Goal: Task Accomplishment & Management: Use online tool/utility

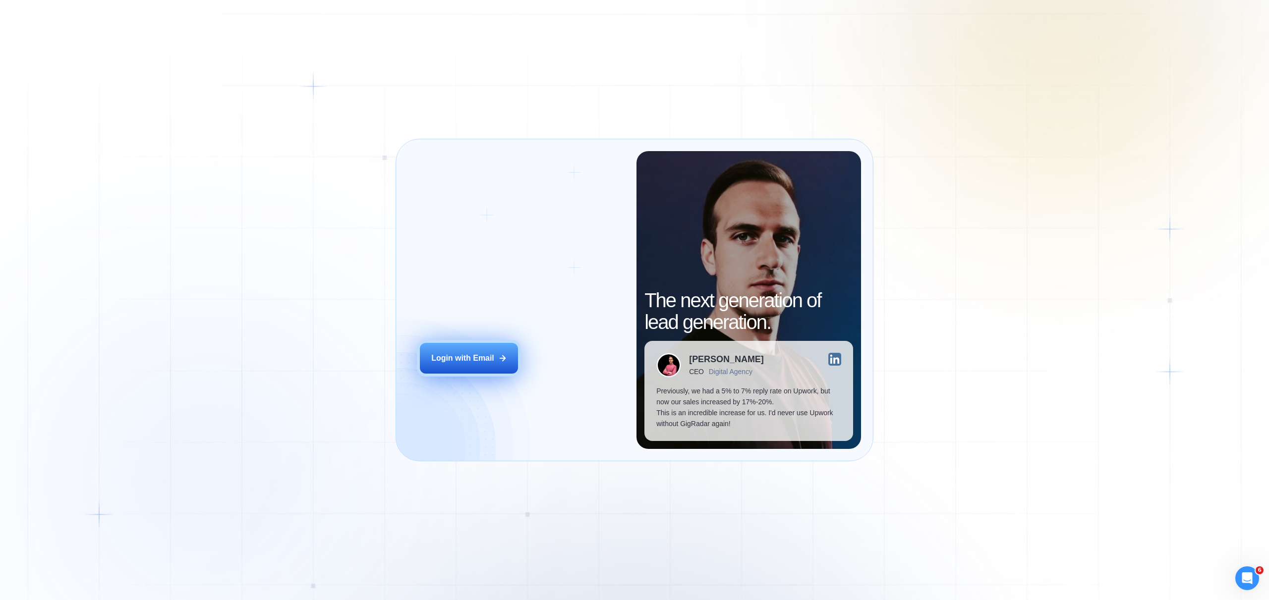
click at [460, 354] on div "Login with Email" at bounding box center [462, 358] width 63 height 11
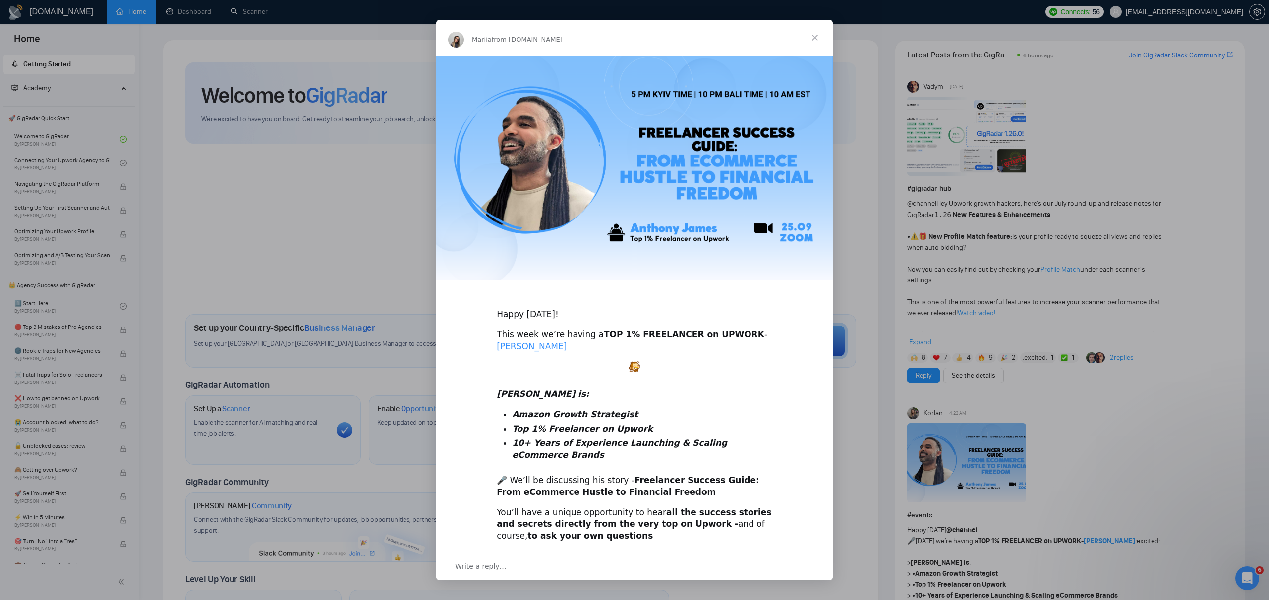
click at [816, 41] on span "Close" at bounding box center [815, 38] width 36 height 36
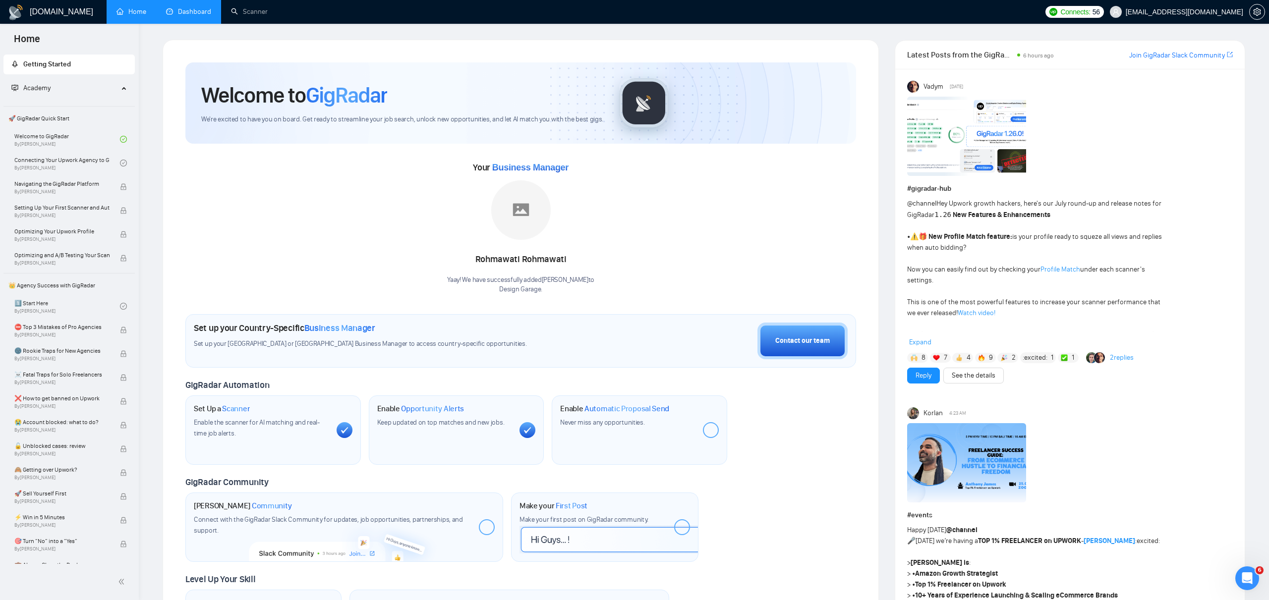
click at [186, 14] on link "Dashboard" at bounding box center [188, 11] width 45 height 8
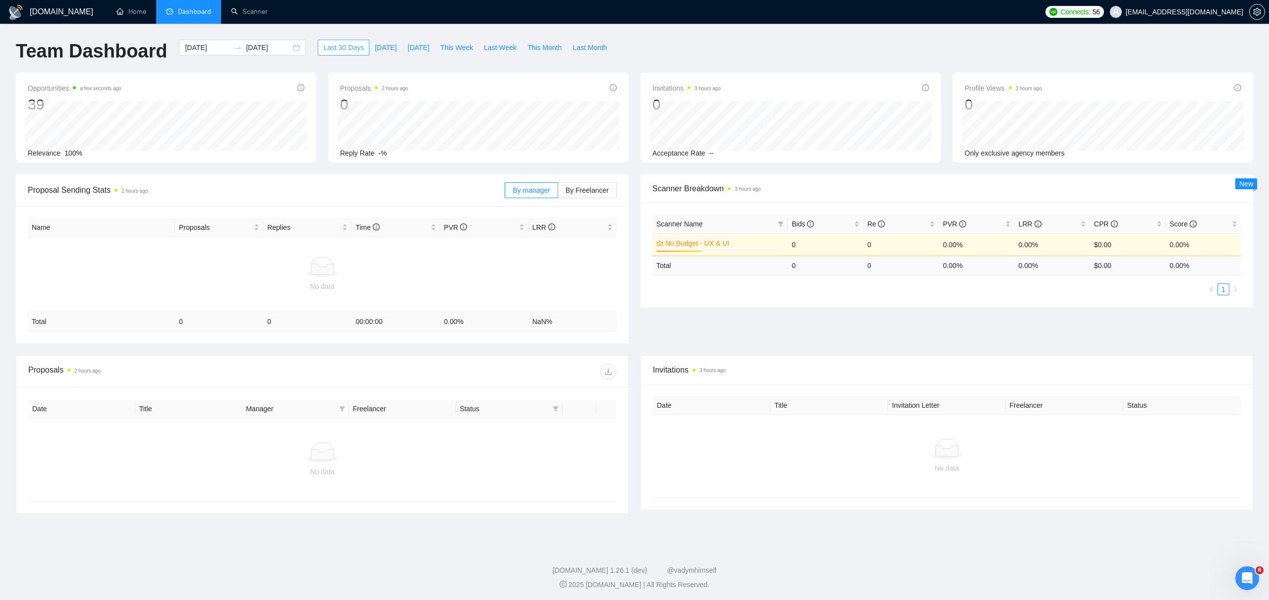
click at [333, 48] on span "Last 30 Days" at bounding box center [343, 47] width 41 height 11
click at [1148, 32] on div "[DOMAIN_NAME] Home Dashboard Scanner Connects: 56 [EMAIL_ADDRESS][DOMAIN_NAME] …" at bounding box center [634, 301] width 1269 height 602
click at [1217, 12] on span "[EMAIL_ADDRESS][DOMAIN_NAME]" at bounding box center [1184, 12] width 117 height 0
click at [1263, 13] on span "setting" at bounding box center [1257, 12] width 15 height 8
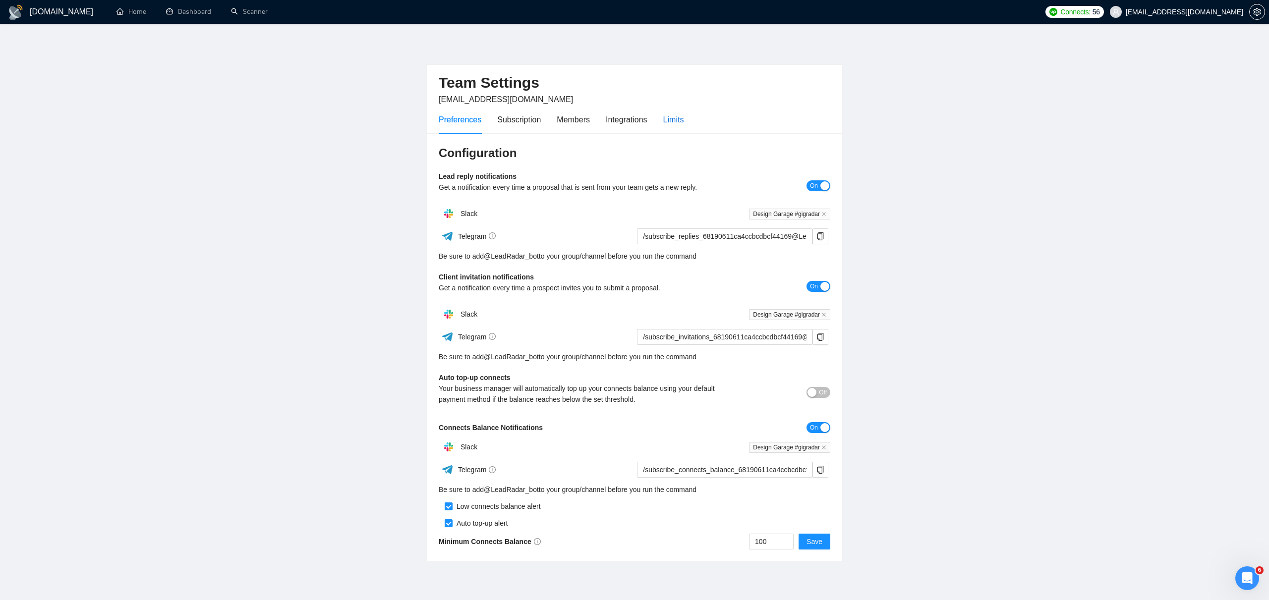
click at [676, 125] on div "Limits" at bounding box center [673, 120] width 21 height 12
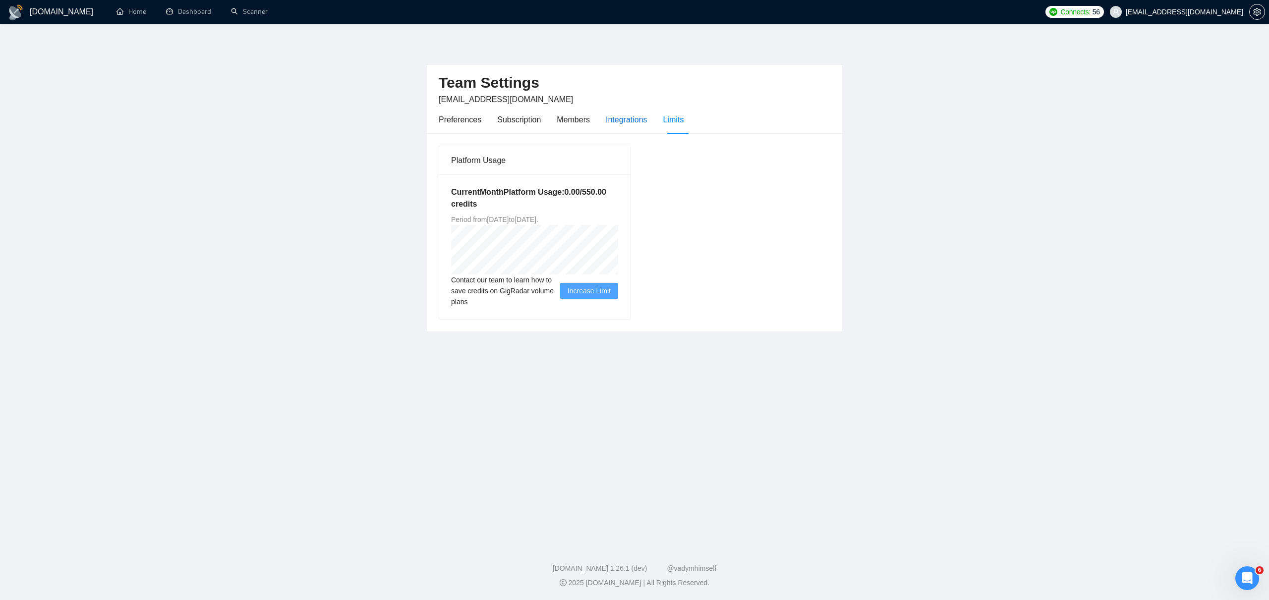
click at [634, 121] on div "Integrations" at bounding box center [627, 120] width 42 height 12
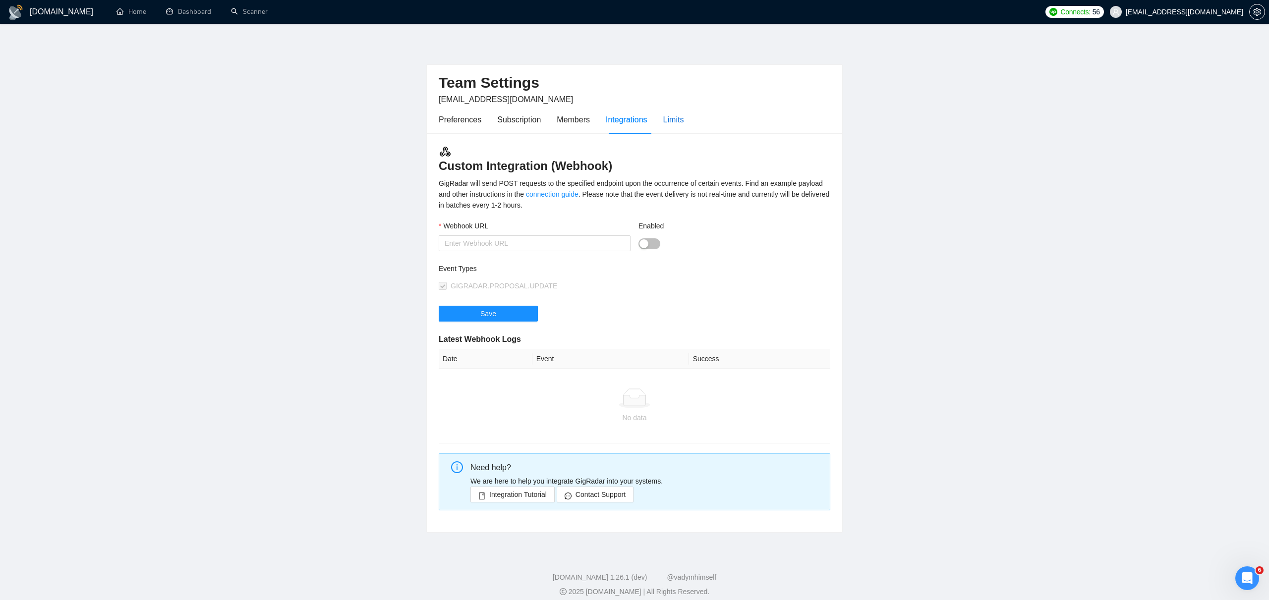
click at [677, 120] on div "Limits" at bounding box center [673, 120] width 21 height 12
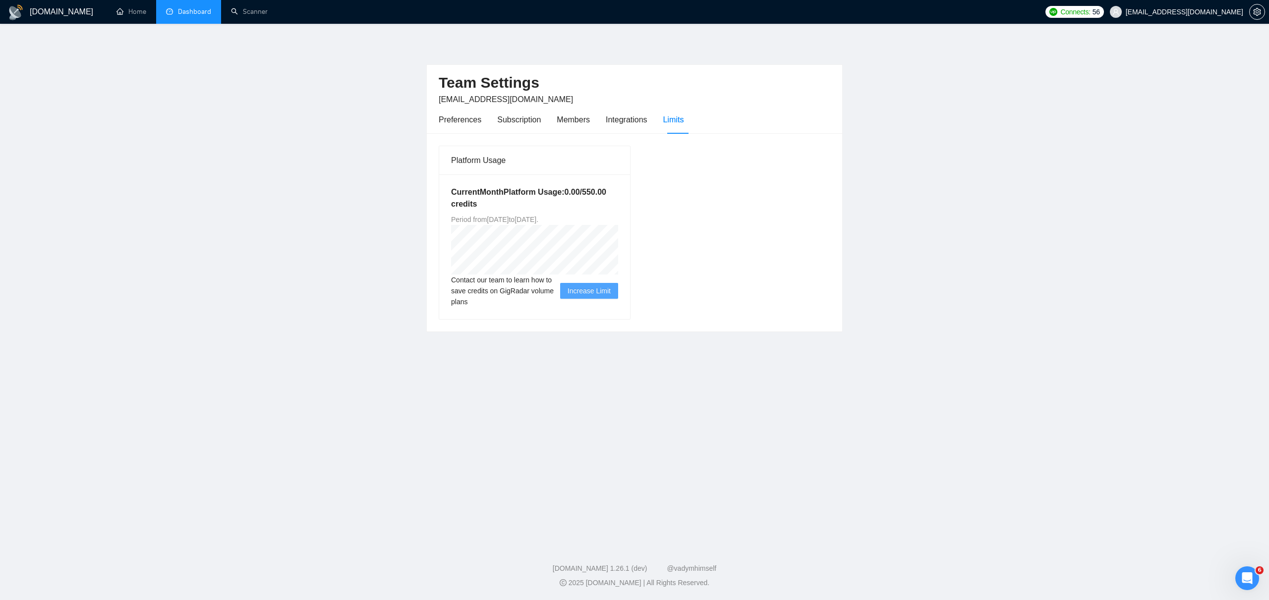
click at [173, 12] on link "Dashboard" at bounding box center [188, 11] width 45 height 8
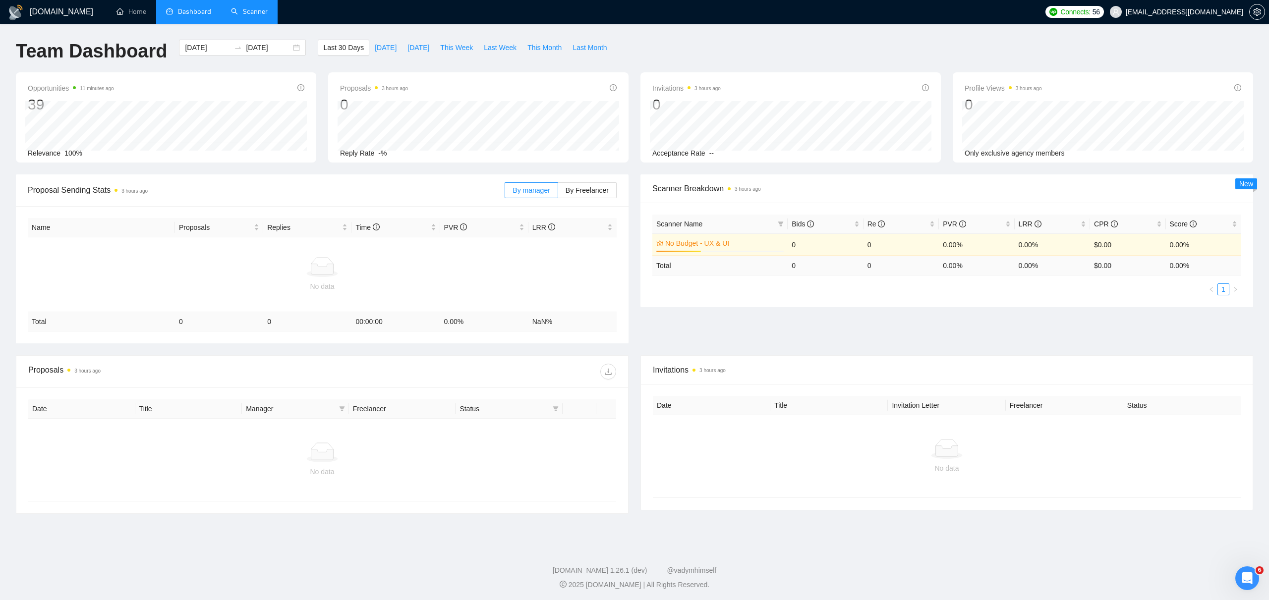
click at [255, 12] on link "Scanner" at bounding box center [249, 11] width 37 height 8
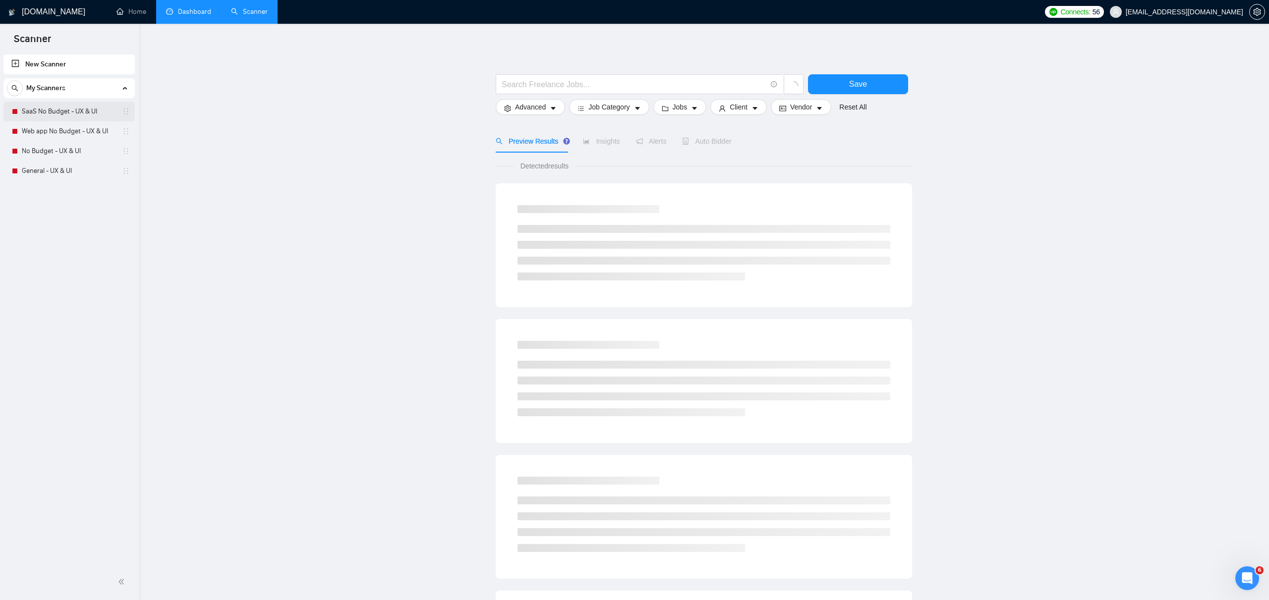
click at [77, 114] on link "SaaS No Budget - UX & UI" at bounding box center [69, 112] width 94 height 20
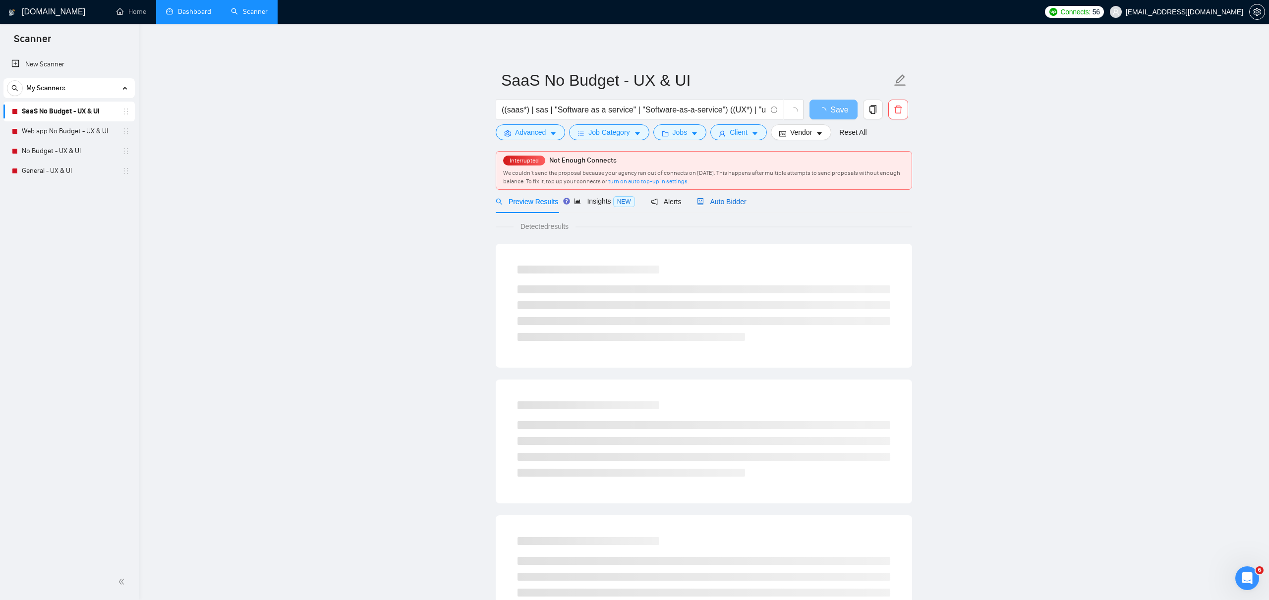
click at [732, 205] on span "Auto Bidder" at bounding box center [721, 202] width 49 height 8
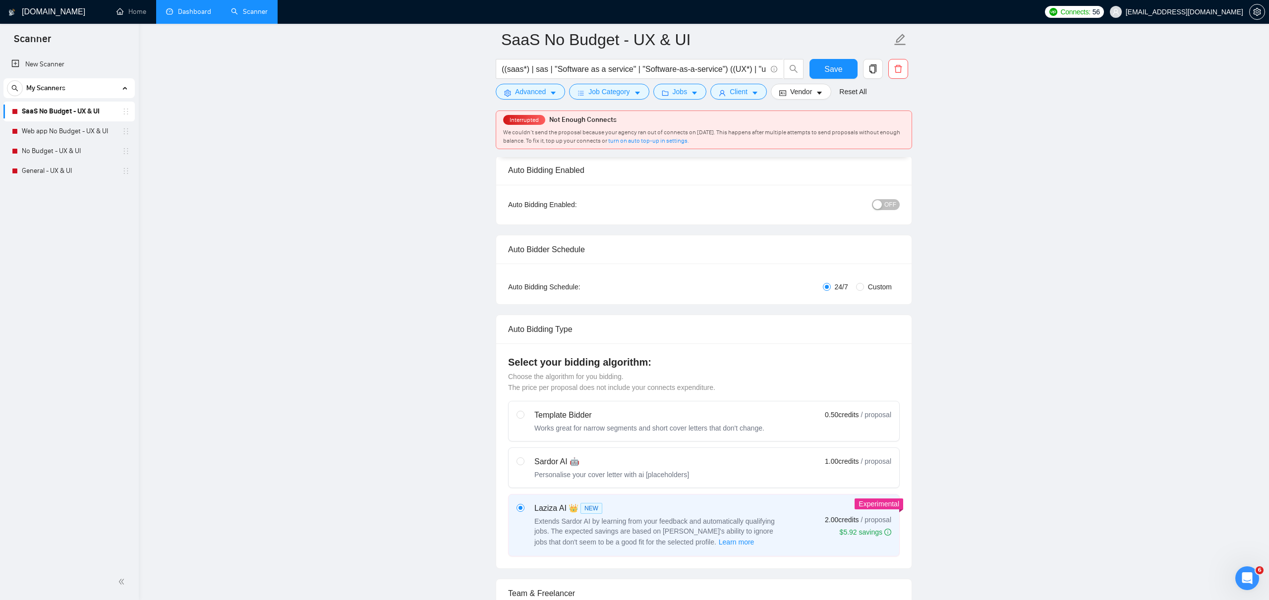
scroll to position [70, 0]
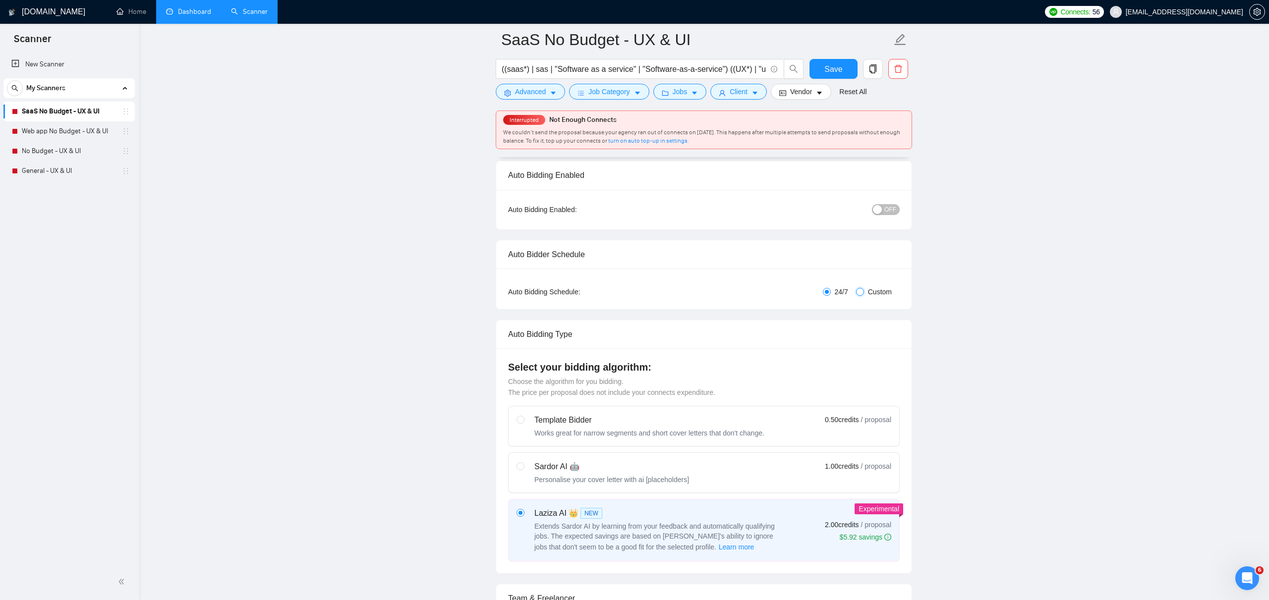
click at [859, 289] on input "Custom" at bounding box center [860, 292] width 8 height 8
radio input "true"
radio input "false"
checkbox input "true"
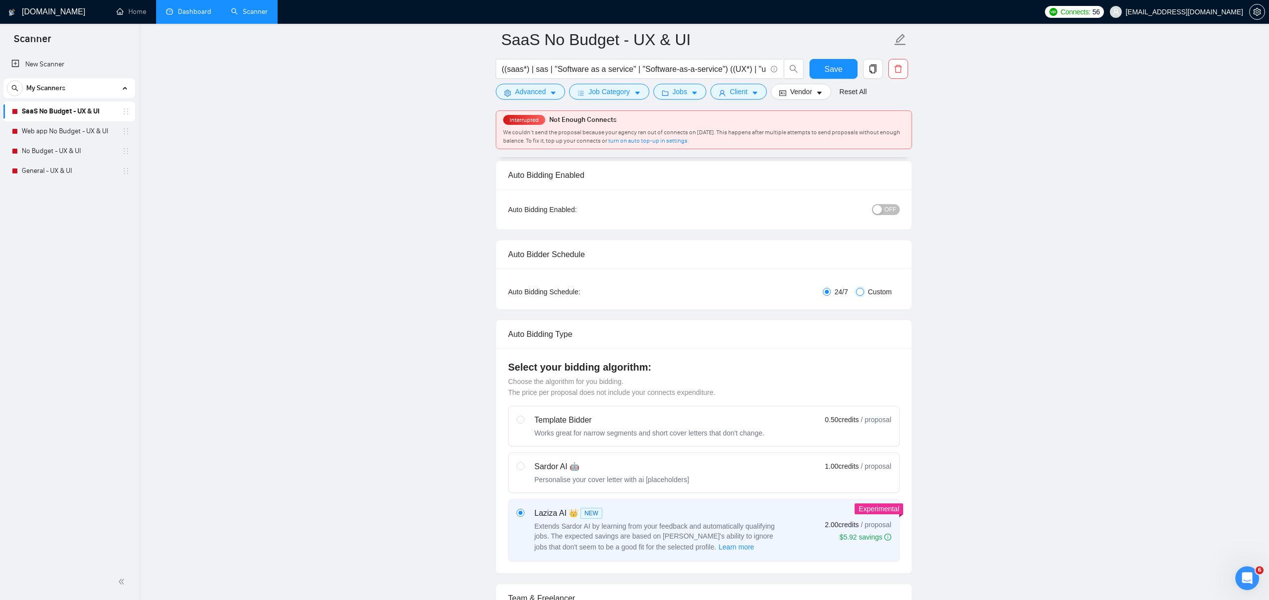
checkbox input "true"
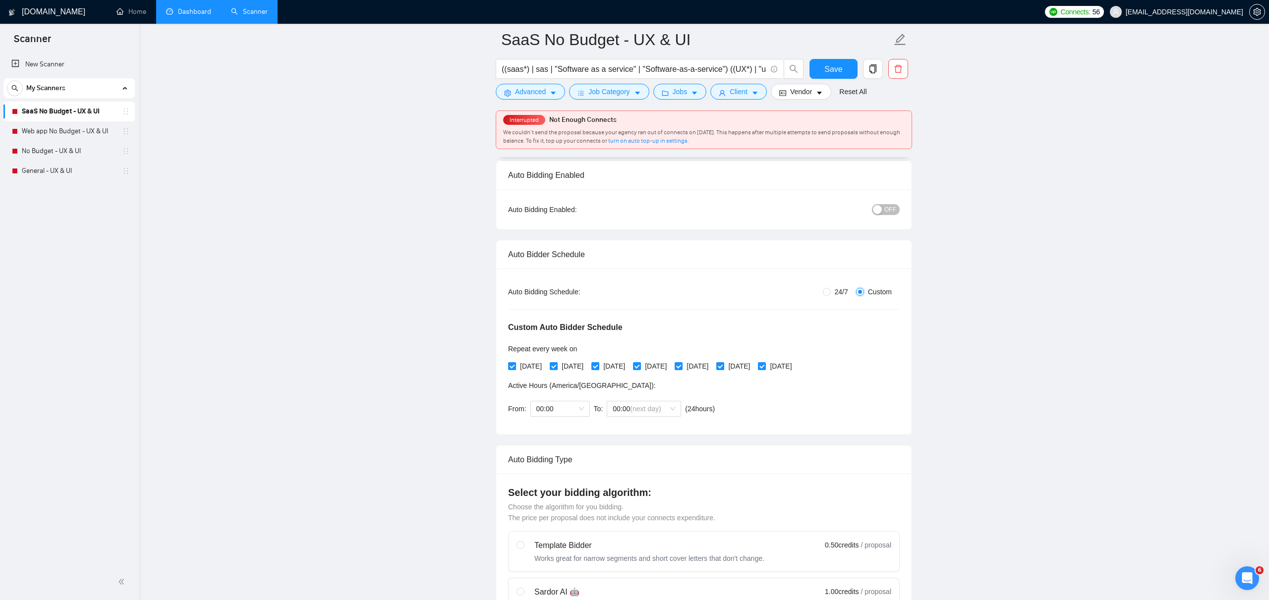
click at [860, 291] on input "Custom" at bounding box center [860, 292] width 8 height 8
click at [835, 291] on span "24/7" at bounding box center [841, 292] width 21 height 11
click at [831, 291] on input "24/7" at bounding box center [827, 292] width 8 height 8
radio input "true"
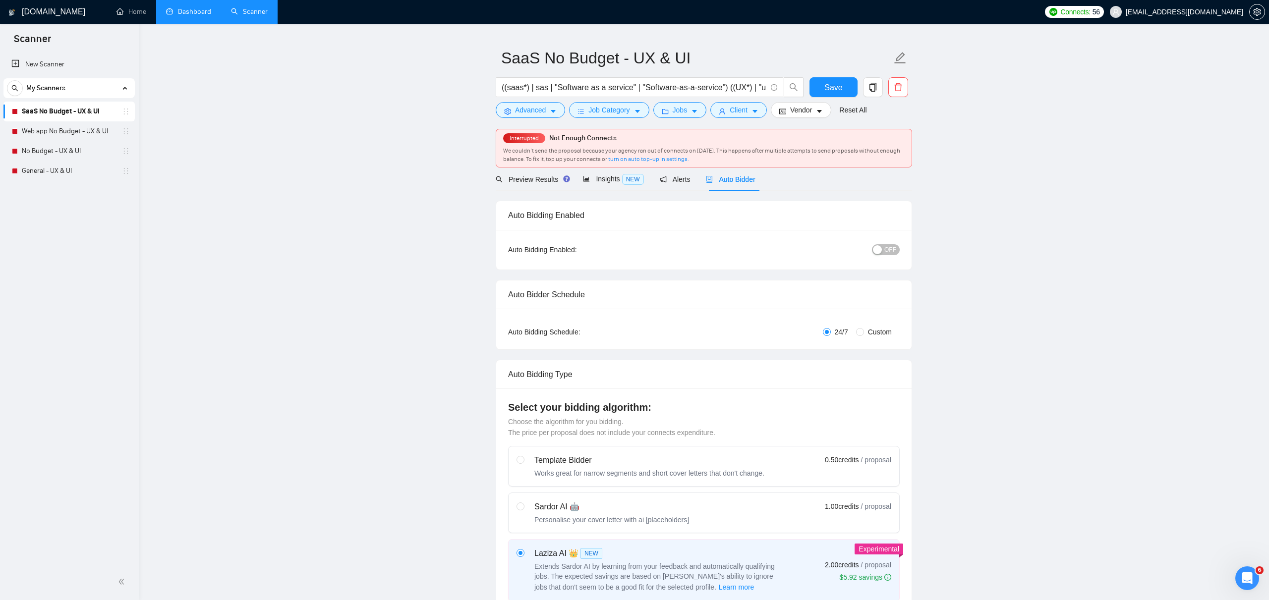
scroll to position [12, 0]
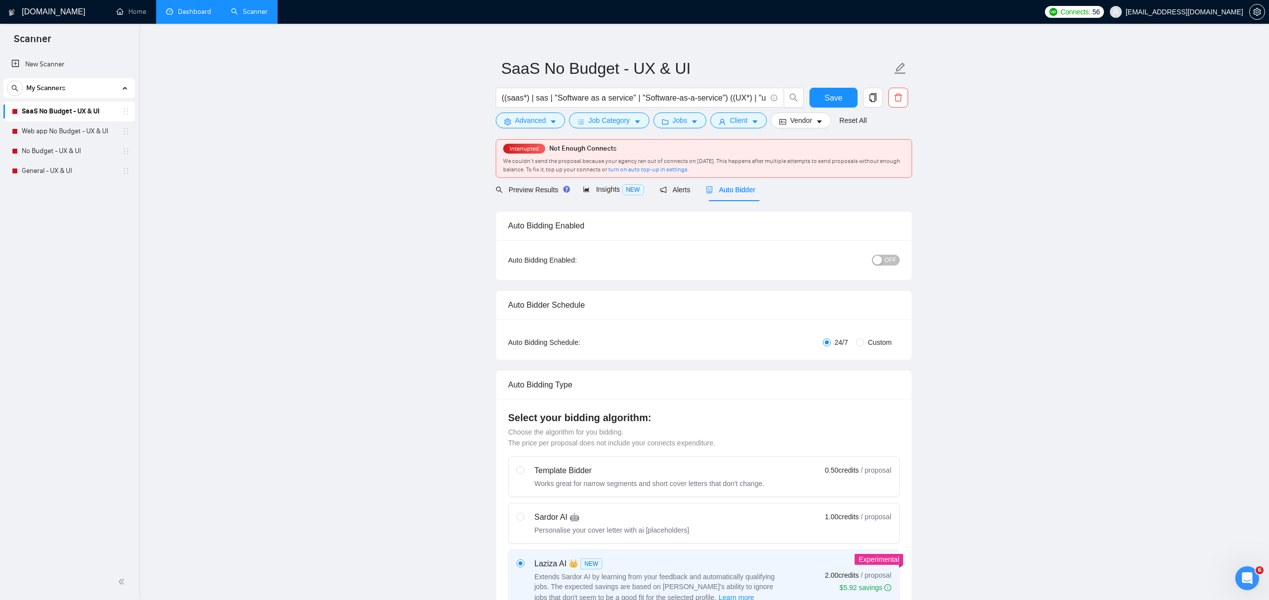
click at [869, 340] on span "Custom" at bounding box center [880, 342] width 32 height 11
click at [864, 340] on input "Custom" at bounding box center [860, 343] width 8 height 8
radio input "true"
radio input "false"
checkbox input "true"
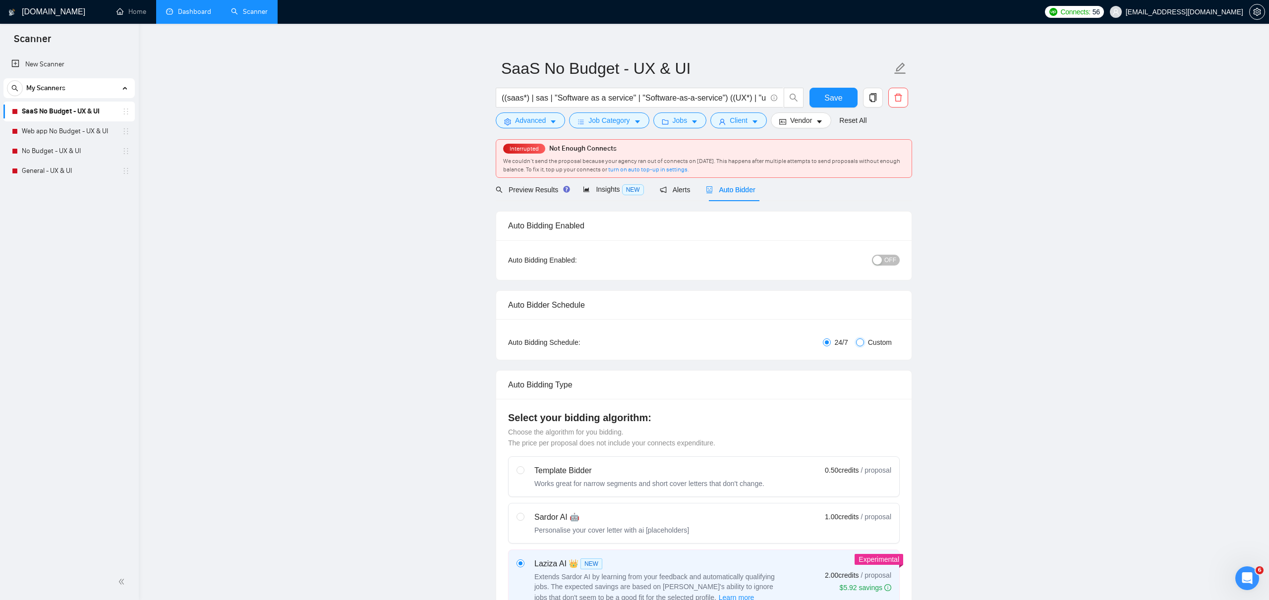
checkbox input "true"
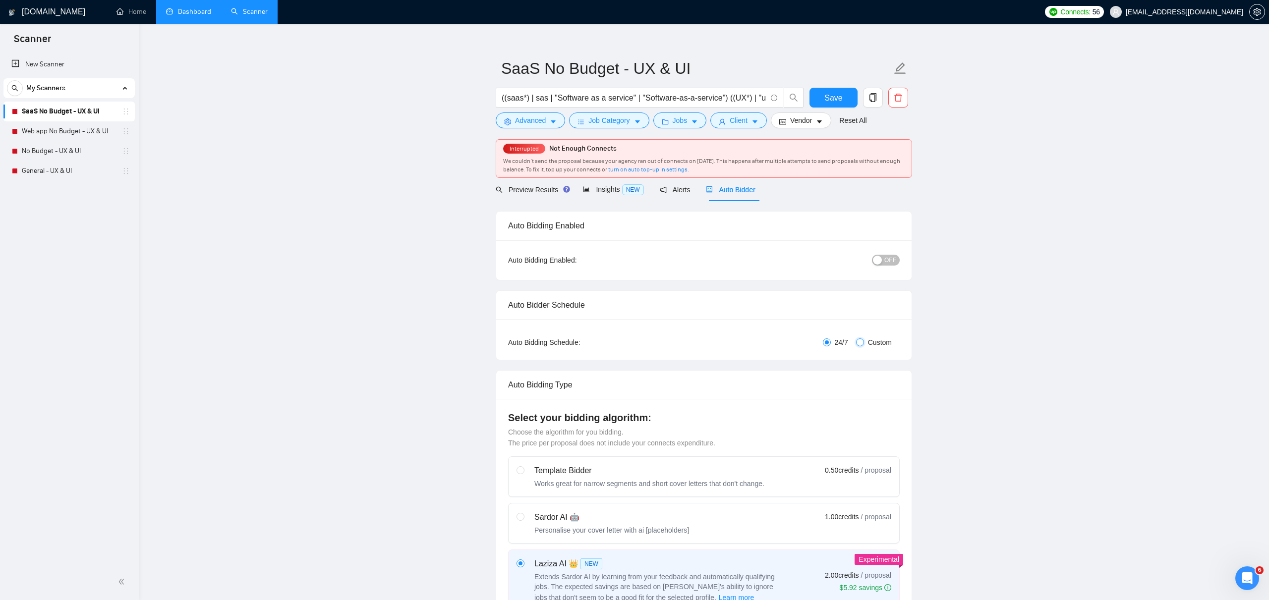
checkbox input "true"
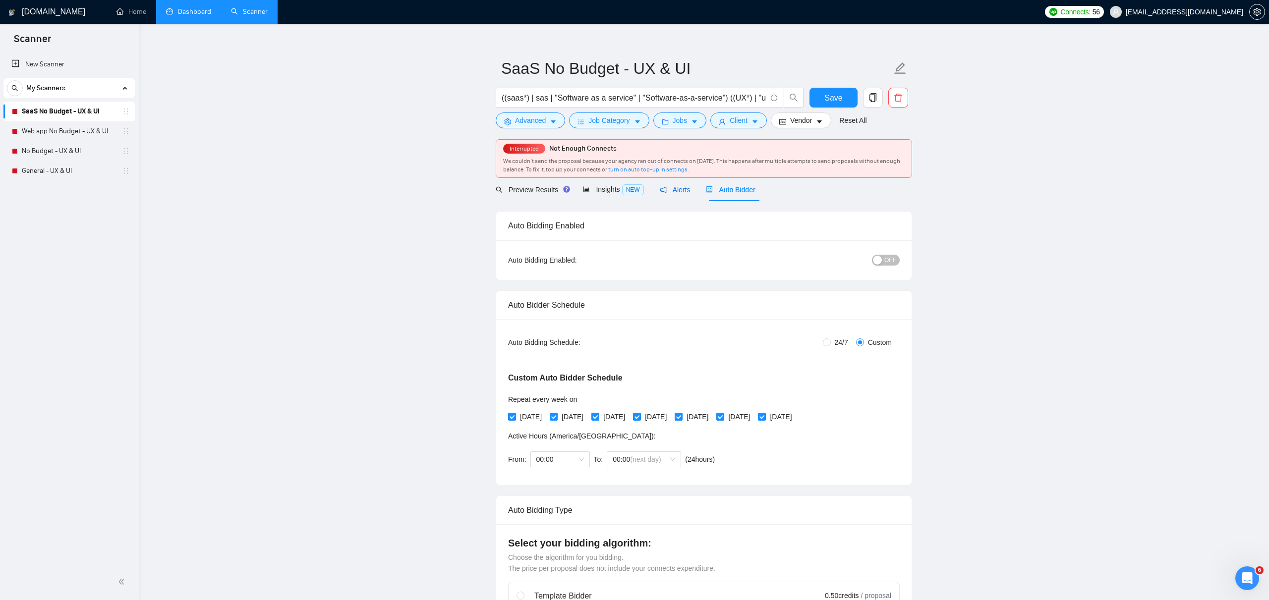
click at [676, 190] on span "Alerts" at bounding box center [675, 190] width 31 height 8
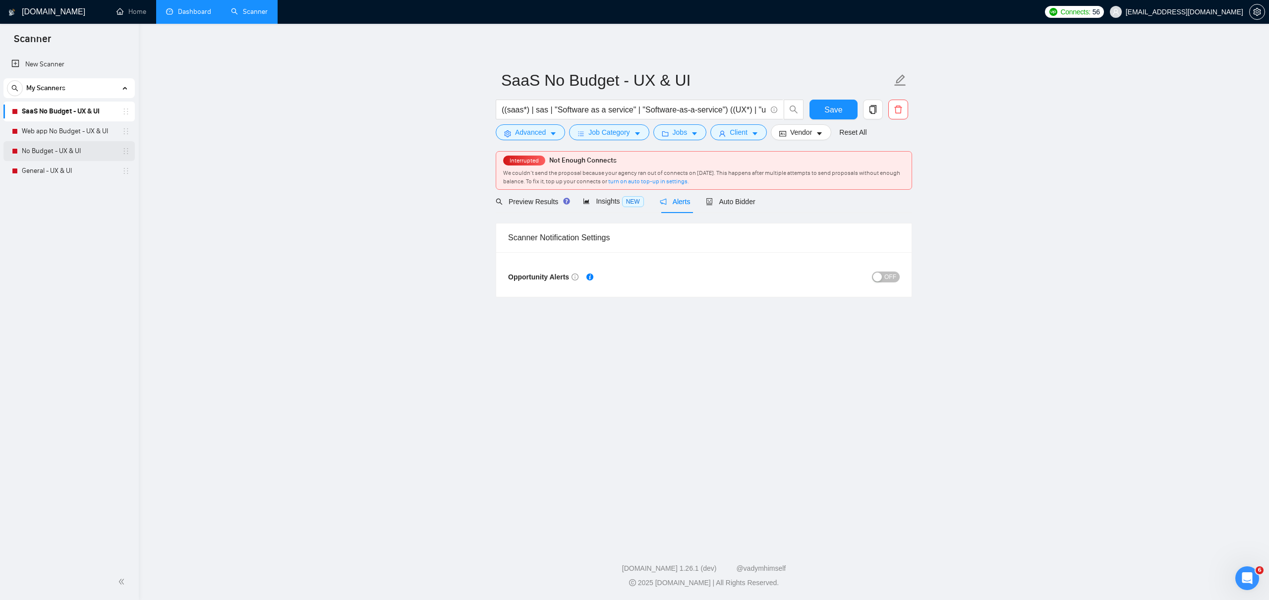
click at [86, 154] on link "No Budget - UX & UI" at bounding box center [69, 151] width 94 height 20
click at [52, 139] on link "Web app No Budget - UX & UI" at bounding box center [69, 131] width 94 height 20
click at [68, 148] on link "No Budget - UX & UI" at bounding box center [69, 151] width 94 height 20
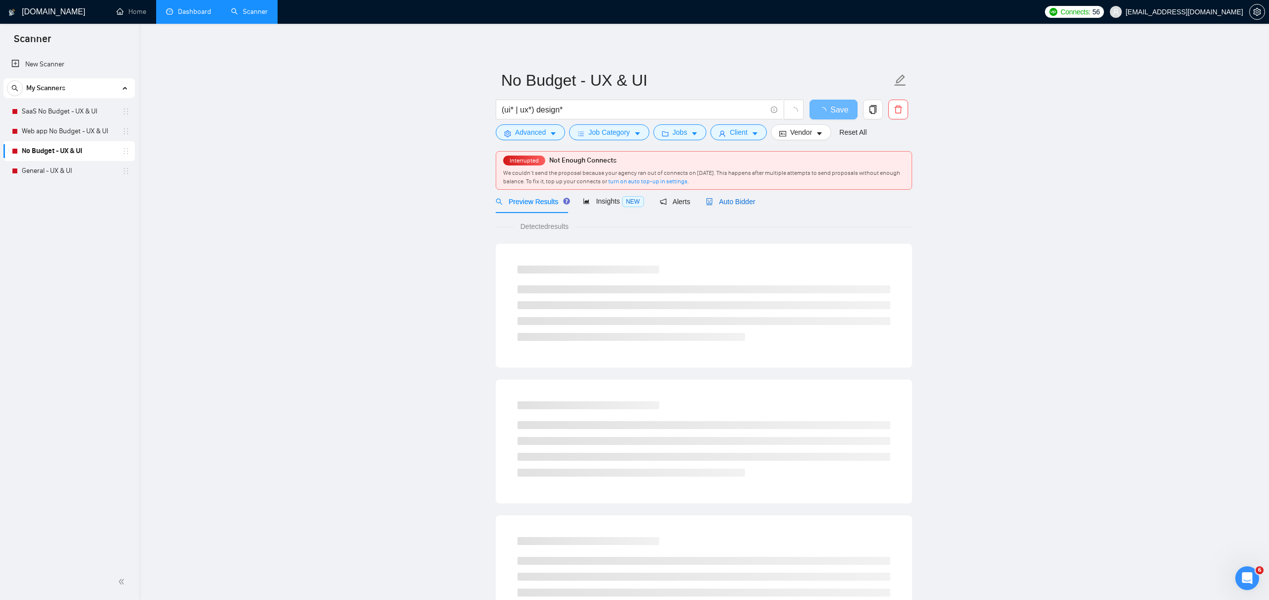
click at [730, 204] on span "Auto Bidder" at bounding box center [730, 202] width 49 height 8
